Goal: Task Accomplishment & Management: Use online tool/utility

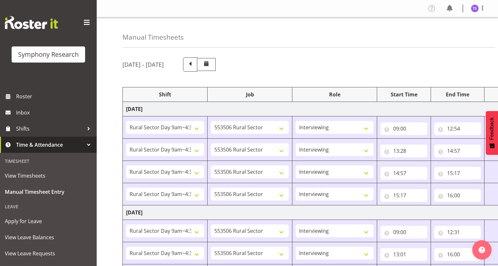
select select "81561"
select select "10587"
select select "47"
select select "81561"
select select "10587"
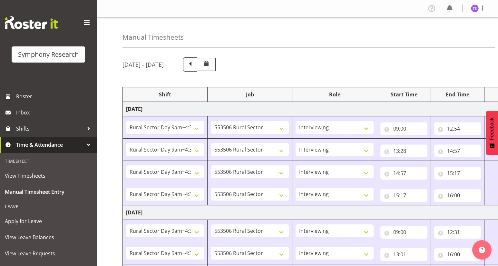
select select "47"
select select "81561"
select select "10587"
select select "47"
select select "81561"
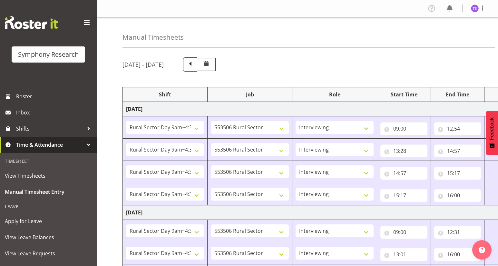
select select "10587"
select select "47"
select select "81561"
select select "10587"
select select "47"
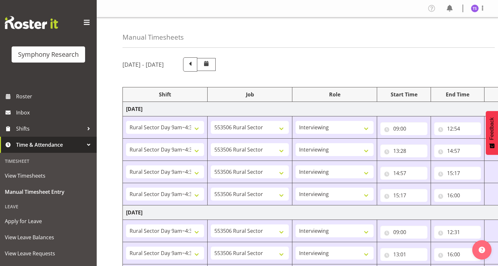
select select "81561"
select select "10587"
select select "47"
select select "81298"
select select "10587"
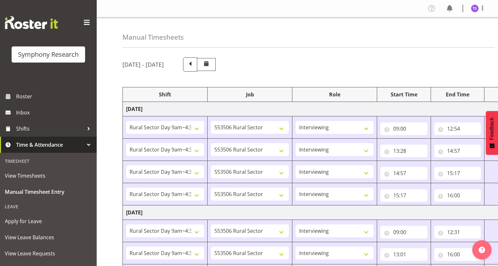
select select "47"
select select "41604"
select select "10527"
select select "47"
select select "81561"
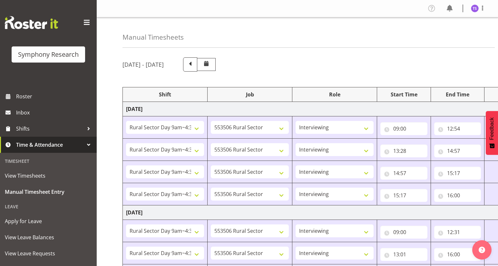
select select "10587"
select select "47"
select select "81561"
select select "10587"
select select "47"
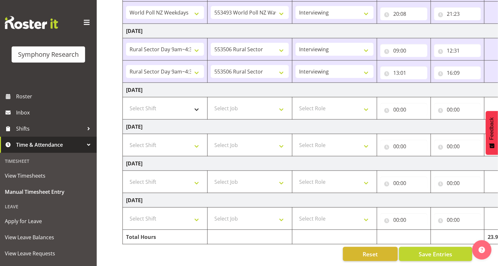
scroll to position [0, 23]
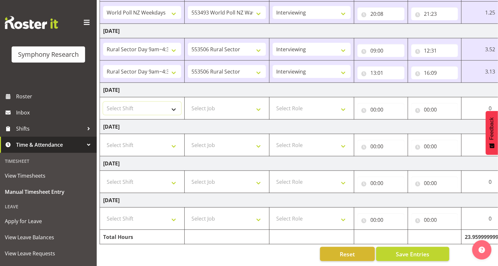
click at [154, 106] on select "Select Shift !!Weekend Residential (Roster IT Shift Label) *Business 9/10am ~ 4…" at bounding box center [142, 108] width 78 height 13
click at [173, 105] on select "Select Shift !!Weekend Residential (Roster IT Shift Label) *Business 9/10am ~ 4…" at bounding box center [142, 108] width 78 height 13
select select "81561"
click at [103, 102] on select "Select Shift !!Weekend Residential (Roster IT Shift Label) *Business 9/10am ~ 4…" at bounding box center [142, 108] width 78 height 13
click at [258, 106] on select "Select Job 550060 IF Admin 553492 World Poll Aus Wave 2 Main 2025 553493 World …" at bounding box center [227, 108] width 78 height 13
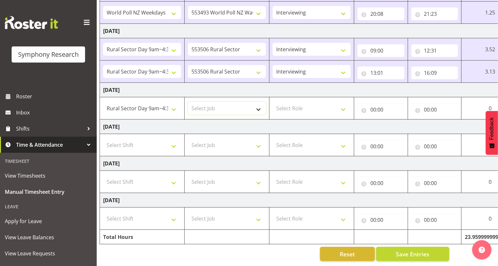
select select "10587"
click at [188, 102] on select "Select Job 550060 IF Admin 553492 World Poll Aus Wave 2 Main 2025 553493 World …" at bounding box center [227, 108] width 78 height 13
click at [342, 106] on select "Select Role Briefing Interviewing" at bounding box center [312, 108] width 78 height 13
select select "47"
click at [273, 102] on select "Select Role Briefing Interviewing" at bounding box center [312, 108] width 78 height 13
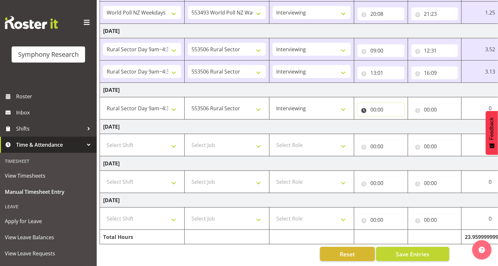
click at [370, 107] on input "00:00" at bounding box center [380, 109] width 47 height 13
click at [400, 125] on select "00 01 02 03 04 05 06 07 08 09 10 11 12 13 14 15 16 17 18 19 20 21 22 23" at bounding box center [401, 126] width 14 height 13
select select "9"
click at [394, 120] on select "00 01 02 03 04 05 06 07 08 09 10 11 12 13 14 15 16 17 18 19 20 21 22 23" at bounding box center [401, 126] width 14 height 13
type input "09:00"
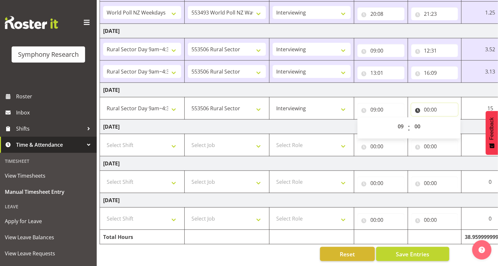
click at [426, 108] on input "00:00" at bounding box center [434, 109] width 47 height 13
click at [451, 124] on select "00 01 02 03 04 05 06 07 08 09 10 11 12 13 14 15 16 17 18 19 20 21 22 23" at bounding box center [455, 126] width 14 height 13
select select "12"
click at [448, 120] on select "00 01 02 03 04 05 06 07 08 09 10 11 12 13 14 15 16 17 18 19 20 21 22 23" at bounding box center [455, 126] width 14 height 13
type input "12:00"
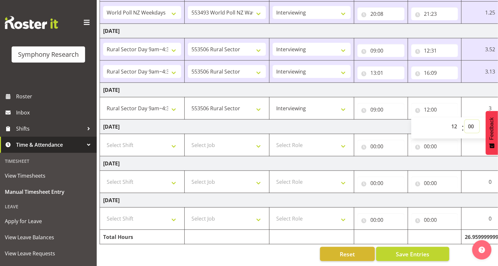
click at [470, 124] on select "00 01 02 03 04 05 06 07 08 09 10 11 12 13 14 15 16 17 18 19 20 21 22 23 24 25 2…" at bounding box center [472, 126] width 14 height 13
select select "33"
click at [465, 120] on select "00 01 02 03 04 05 06 07 08 09 10 11 12 13 14 15 16 17 18 19 20 21 22 23 24 25 2…" at bounding box center [472, 126] width 14 height 13
type input "12:33"
click at [412, 251] on span "Save Entries" at bounding box center [413, 254] width 34 height 8
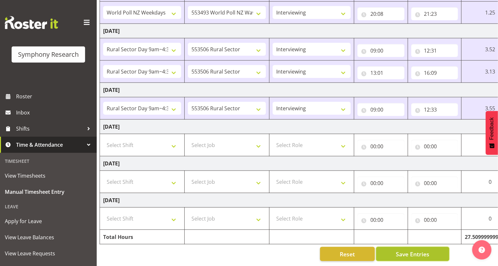
click at [416, 253] on span "Save Entries" at bounding box center [413, 254] width 34 height 8
